Goal: Transaction & Acquisition: Download file/media

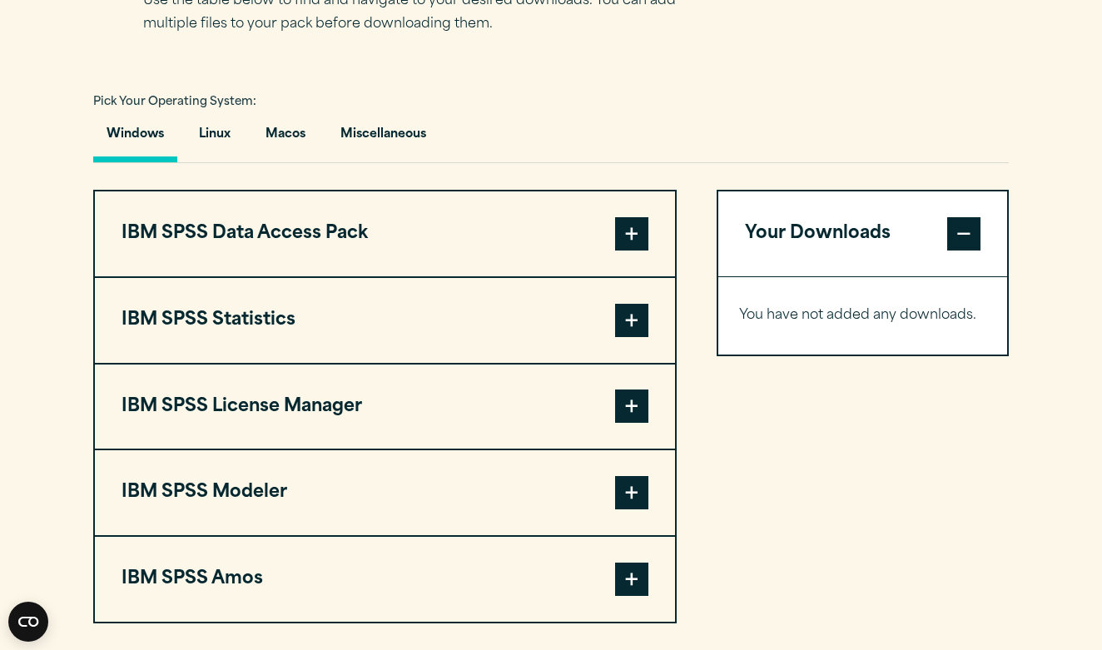
scroll to position [1158, 0]
click at [413, 325] on button "IBM SPSS Statistics" at bounding box center [385, 320] width 580 height 85
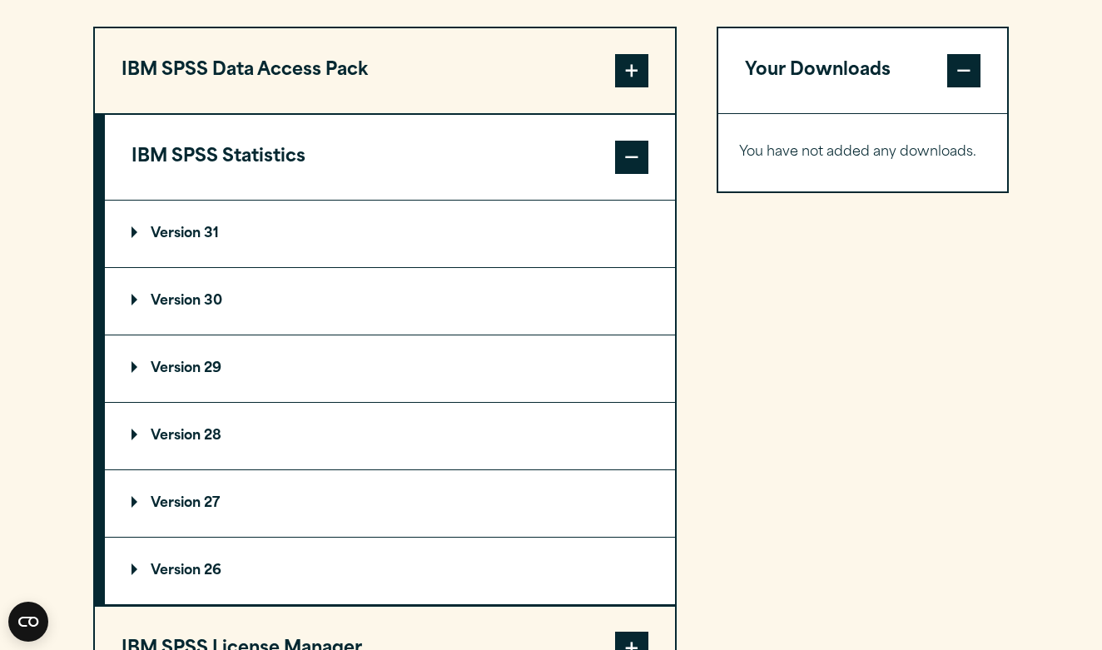
scroll to position [1317, 0]
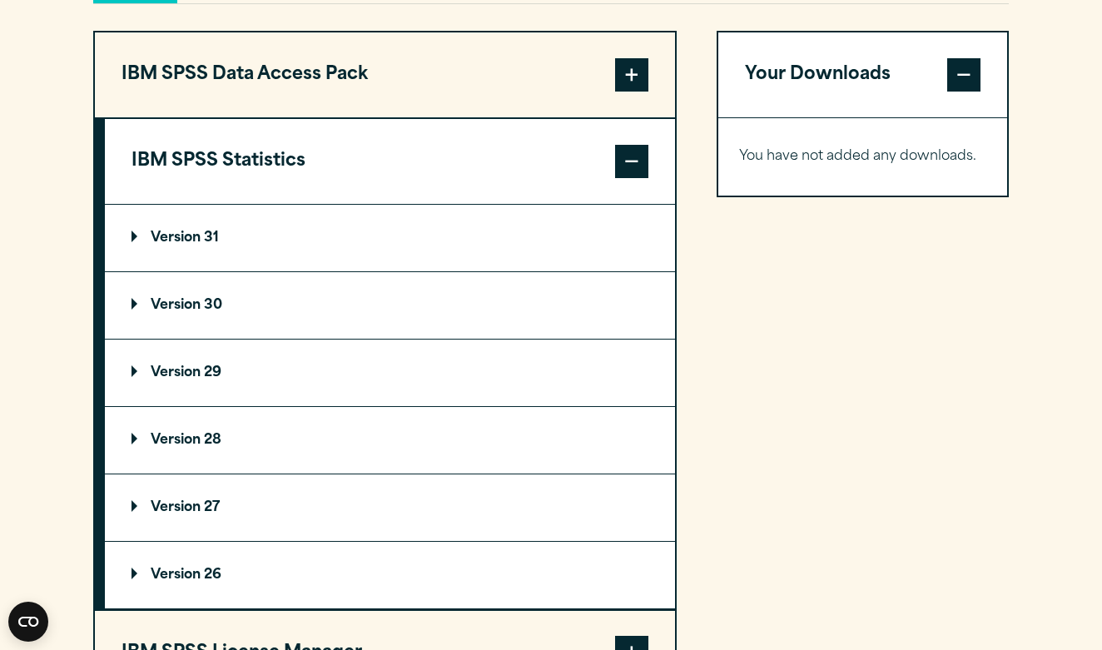
click at [265, 377] on summary "Version 29" at bounding box center [390, 373] width 570 height 67
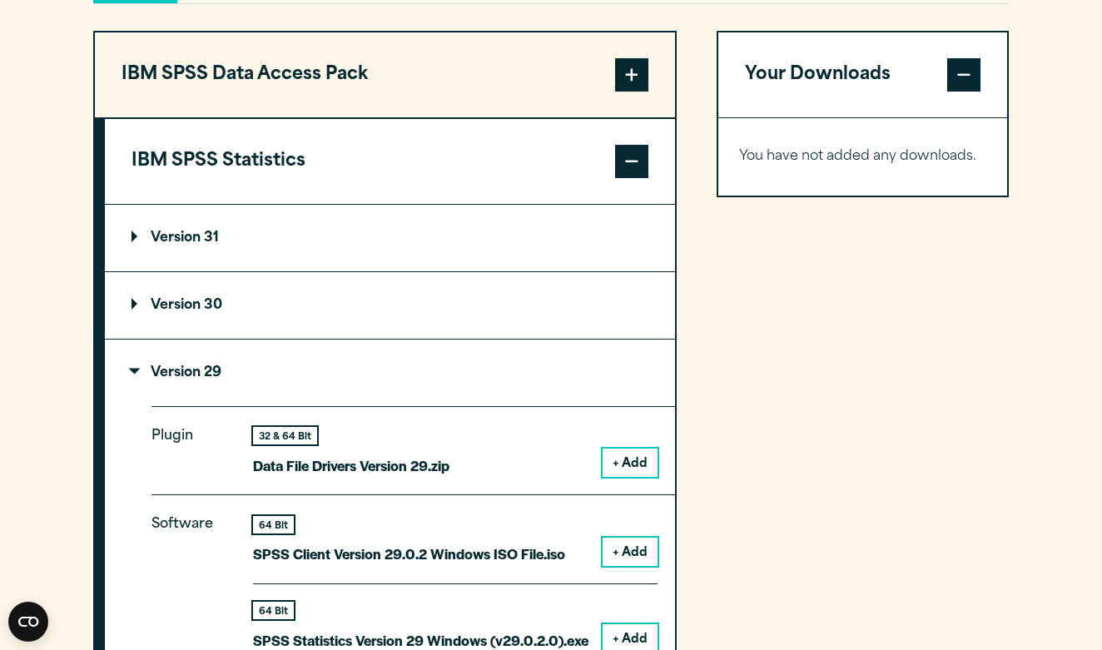
click at [217, 293] on summary "Version 30" at bounding box center [390, 305] width 570 height 67
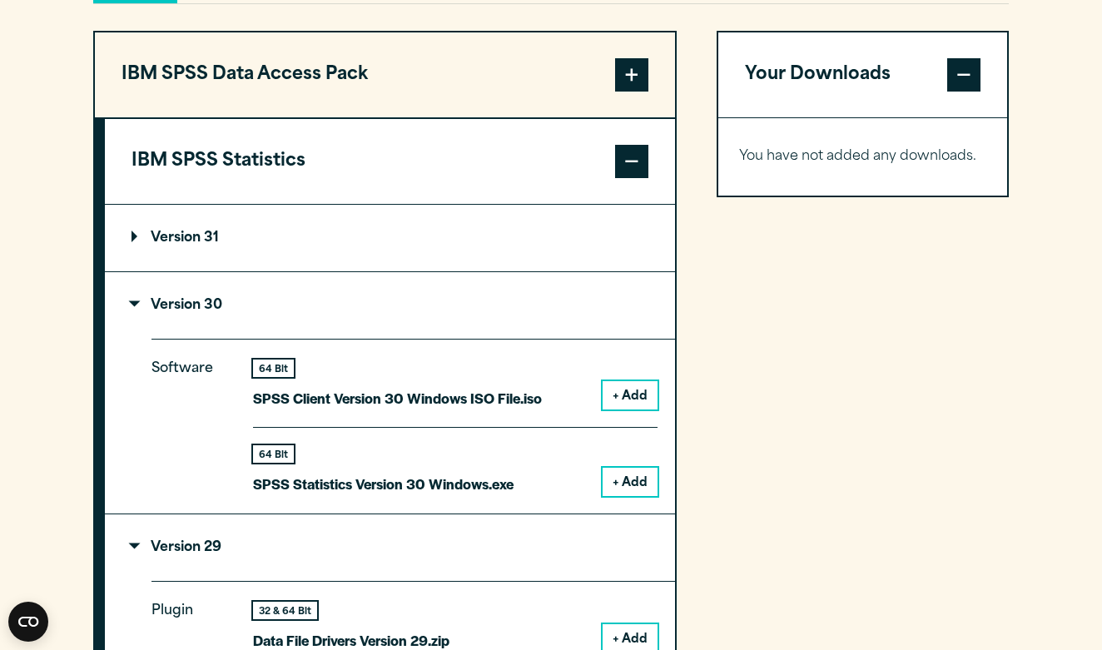
click at [216, 236] on p "Version 31" at bounding box center [174, 237] width 87 height 13
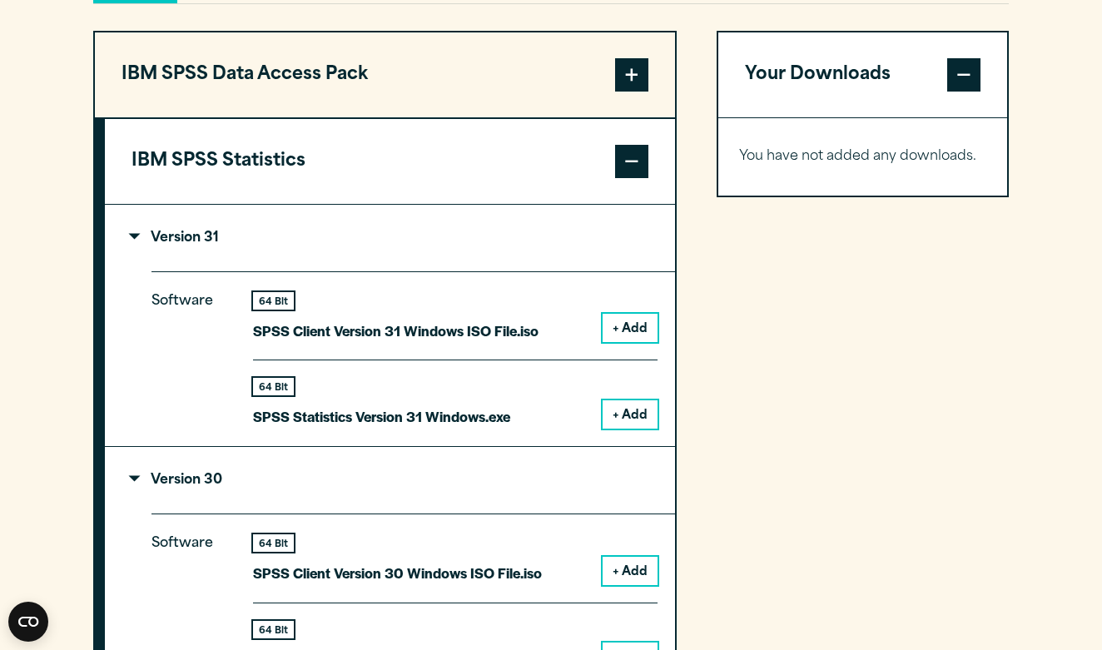
click at [143, 239] on p "Version 31" at bounding box center [174, 237] width 87 height 13
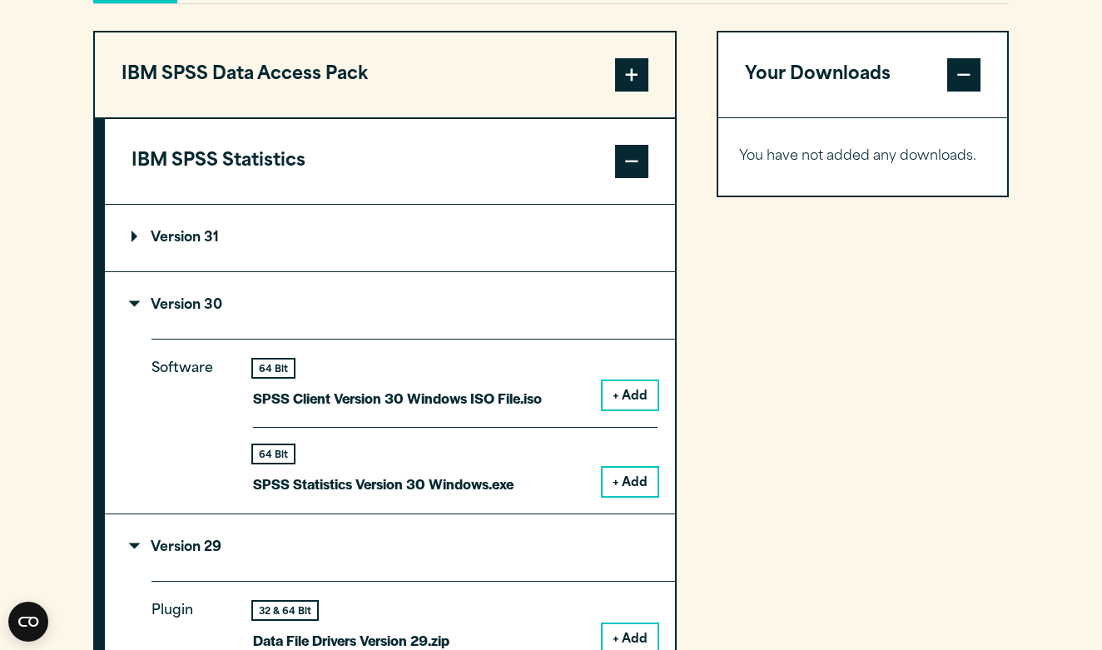
click at [131, 295] on summary "Version 30" at bounding box center [390, 305] width 570 height 67
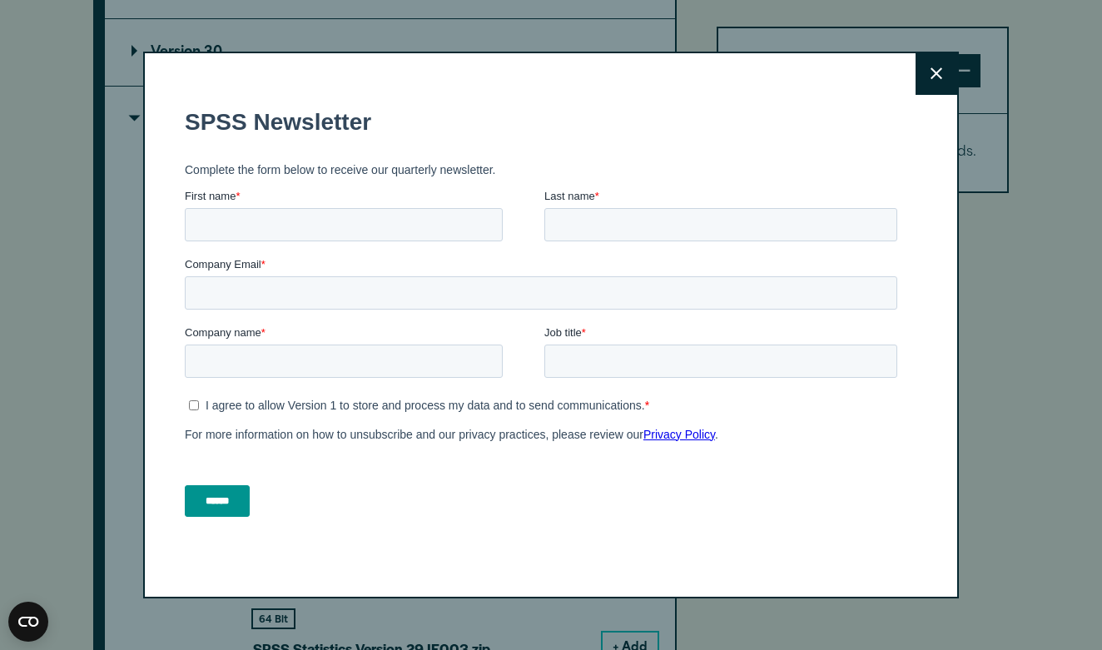
scroll to position [1577, 0]
click at [944, 52] on div "Close" at bounding box center [551, 326] width 816 height 548
click at [935, 63] on button "Close" at bounding box center [936, 74] width 42 height 42
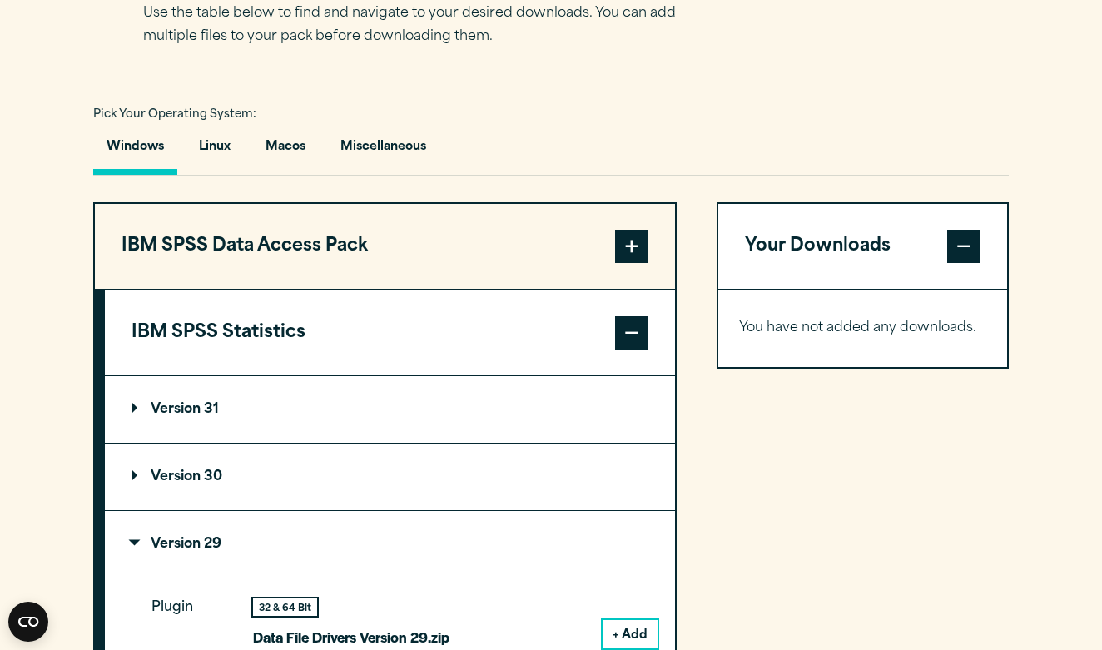
scroll to position [1143, 0]
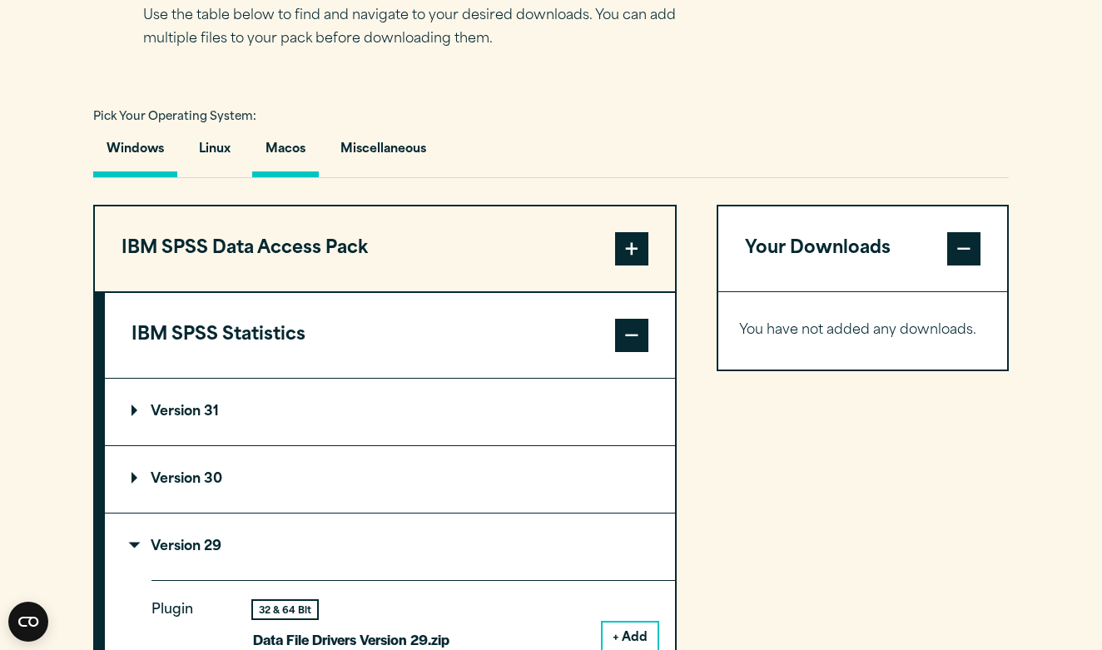
click at [298, 147] on button "Macos" at bounding box center [285, 153] width 67 height 47
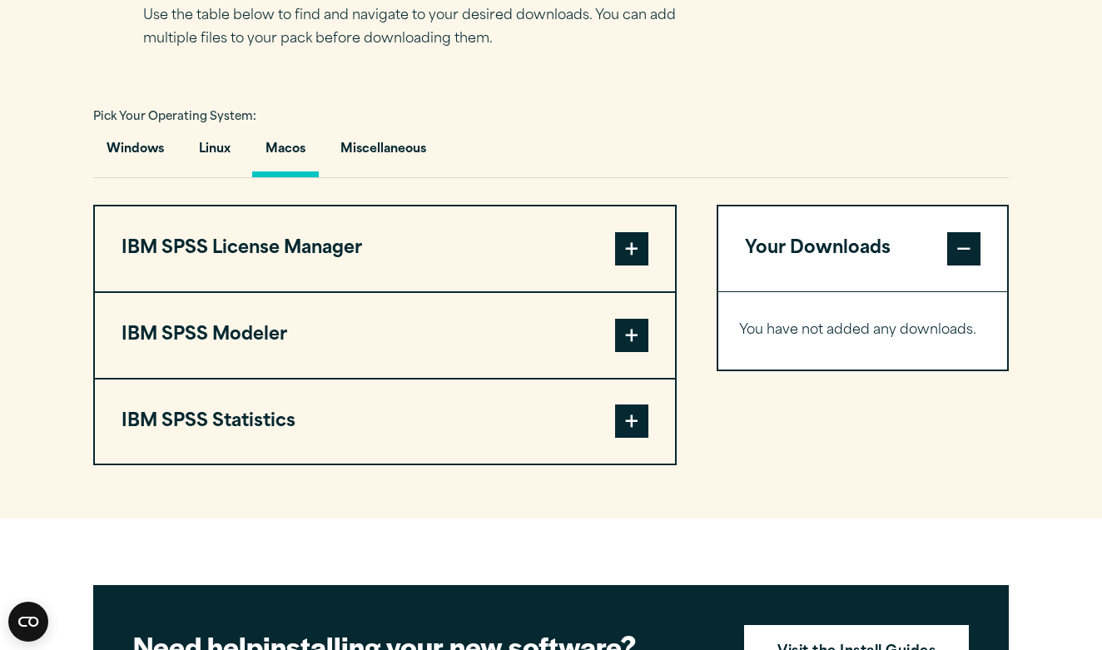
click at [625, 416] on span at bounding box center [631, 420] width 33 height 33
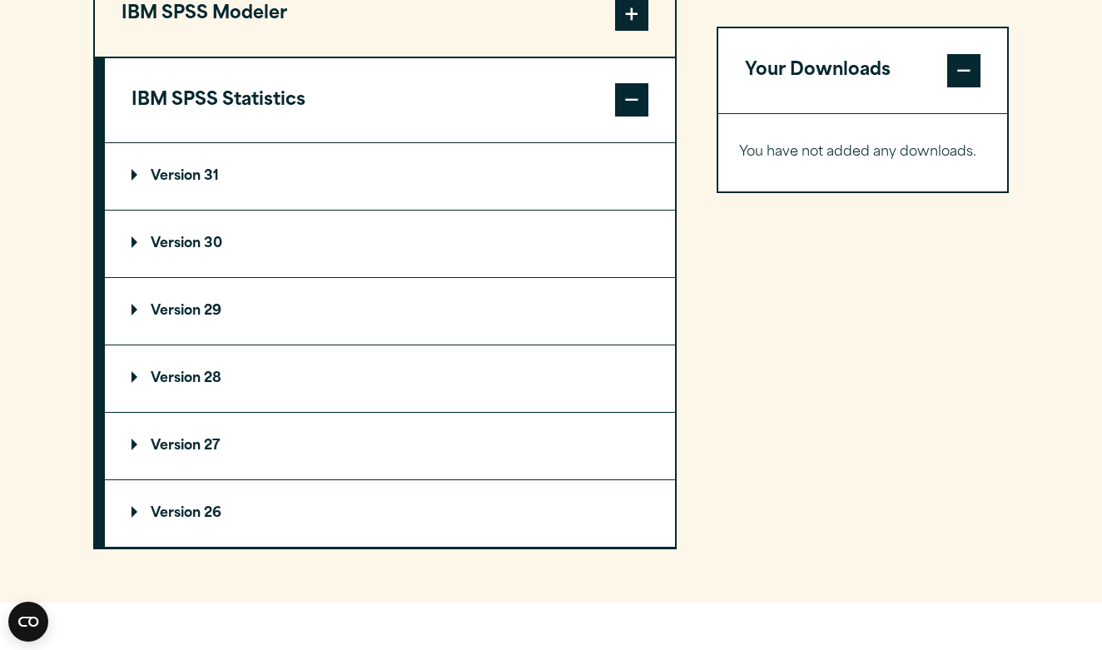
scroll to position [1462, 0]
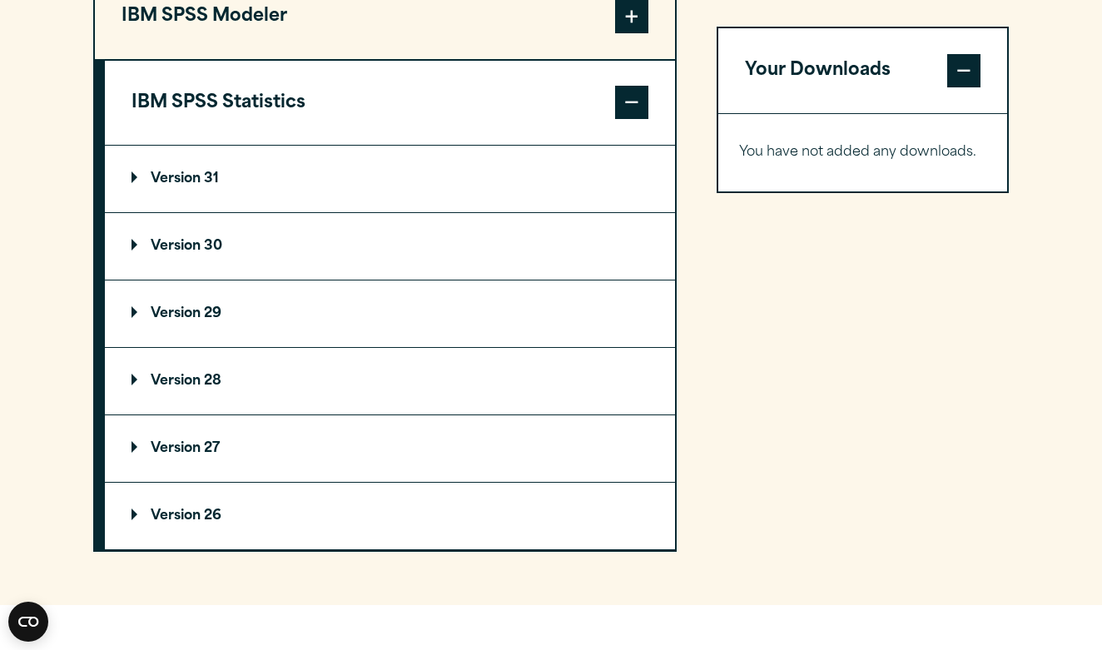
click at [364, 310] on summary "Version 29" at bounding box center [390, 313] width 570 height 67
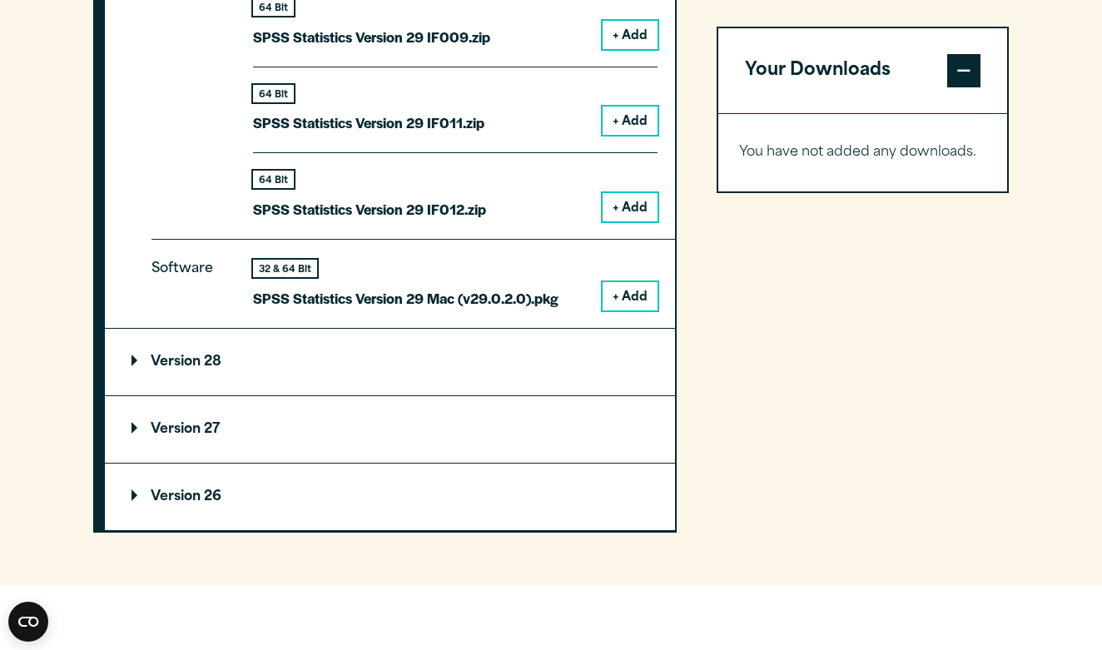
scroll to position [2221, 0]
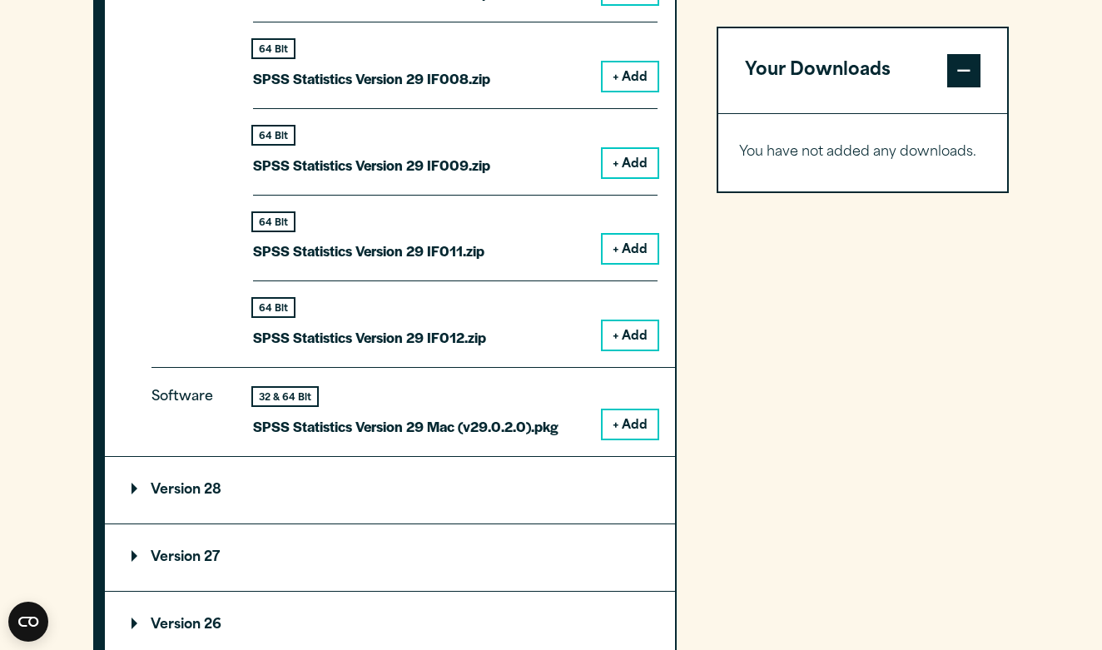
click at [602, 408] on div "32 & 64 Bit SPSS Statistics Version 29 Mac (v29.0.2.0).pkg + Add" at bounding box center [455, 413] width 404 height 51
click at [629, 414] on button "+ Add" at bounding box center [629, 424] width 55 height 28
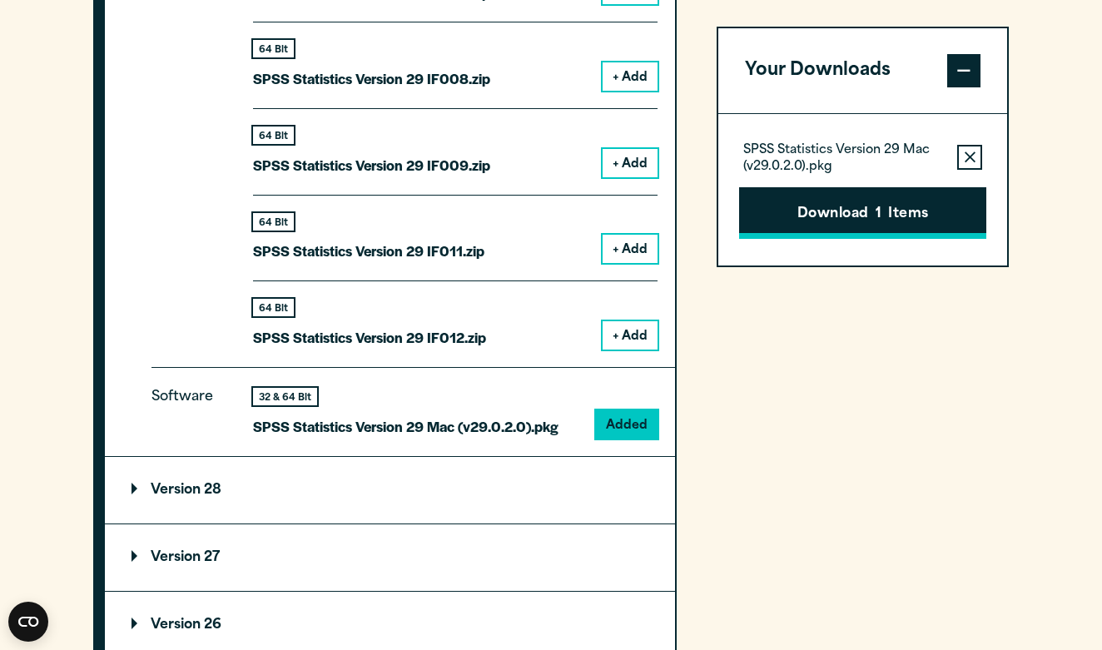
click at [789, 202] on button "Download 1 Items" at bounding box center [862, 213] width 247 height 52
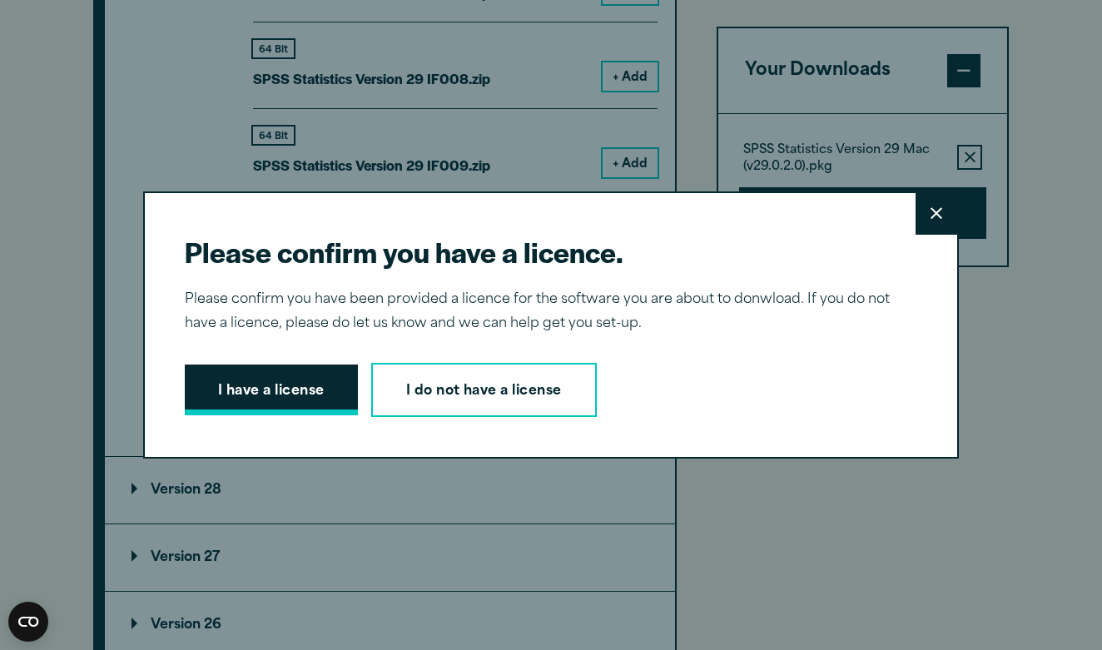
click at [310, 376] on button "I have a license" at bounding box center [271, 390] width 173 height 52
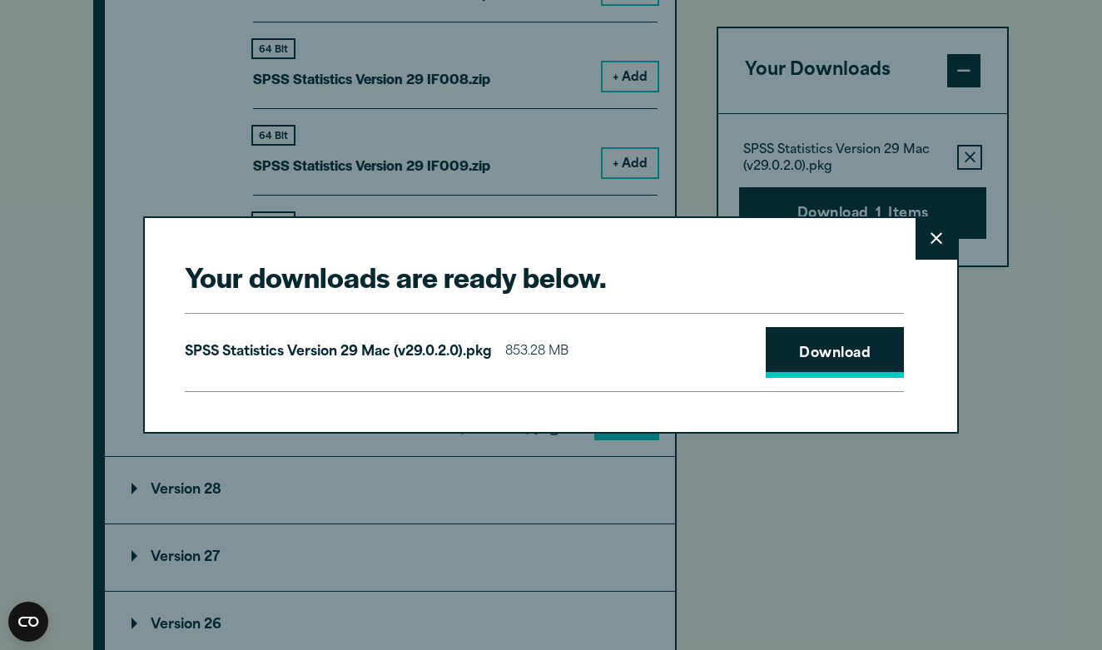
click at [830, 353] on link "Download" at bounding box center [835, 353] width 138 height 52
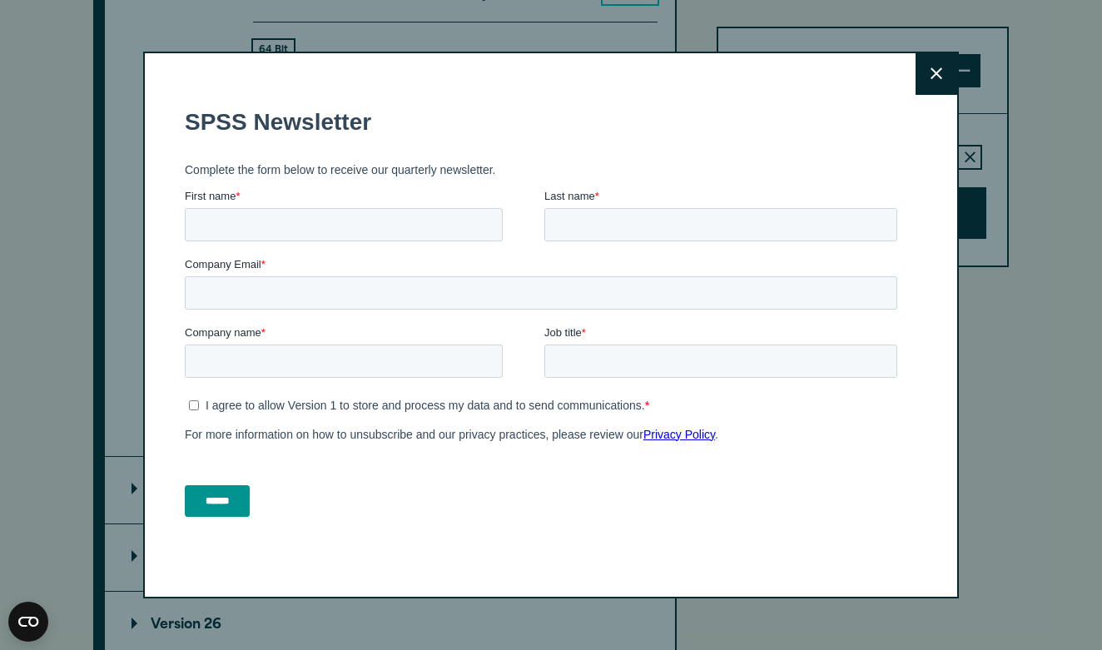
click at [930, 76] on button "Close" at bounding box center [936, 74] width 42 height 42
